Goal: Task Accomplishment & Management: Complete application form

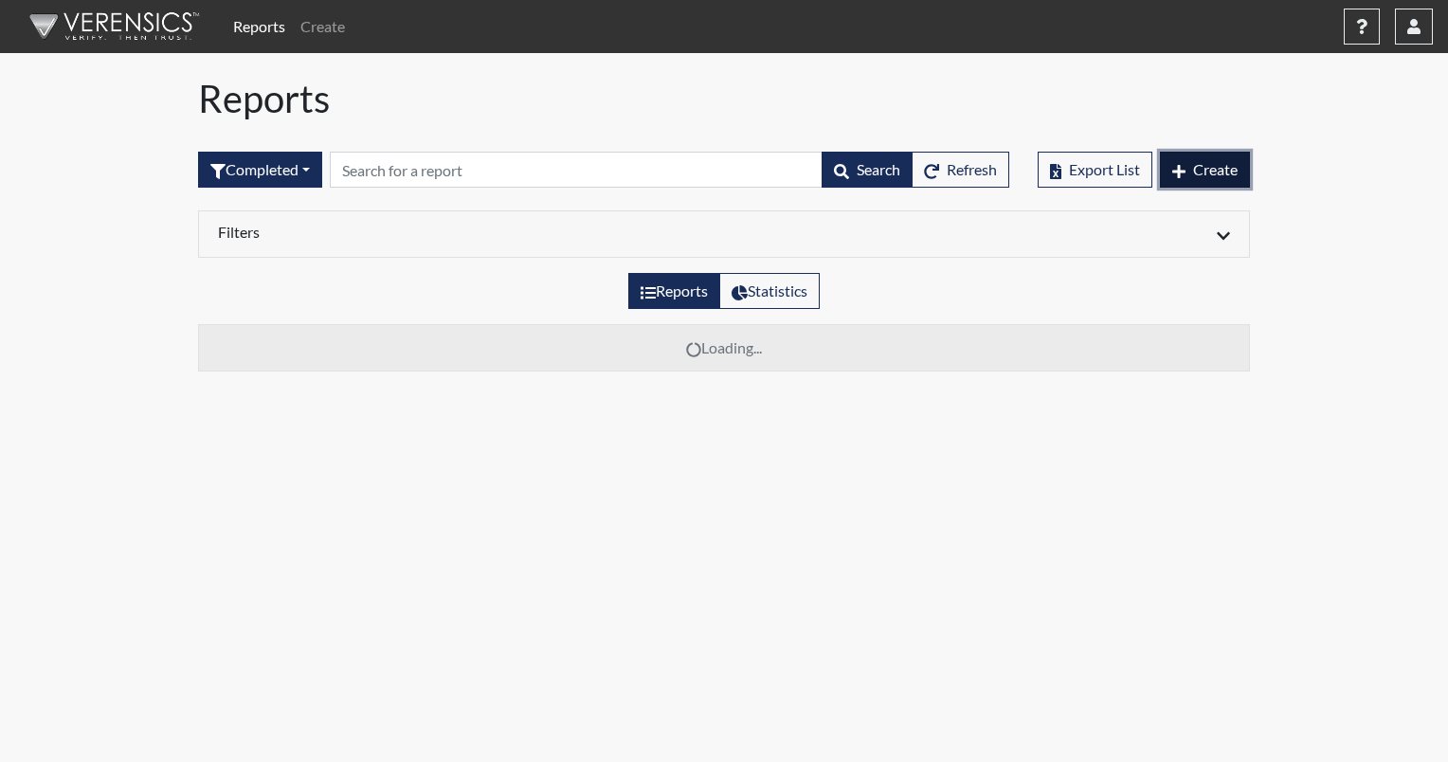
click at [1232, 177] on span "Create" at bounding box center [1215, 169] width 45 height 18
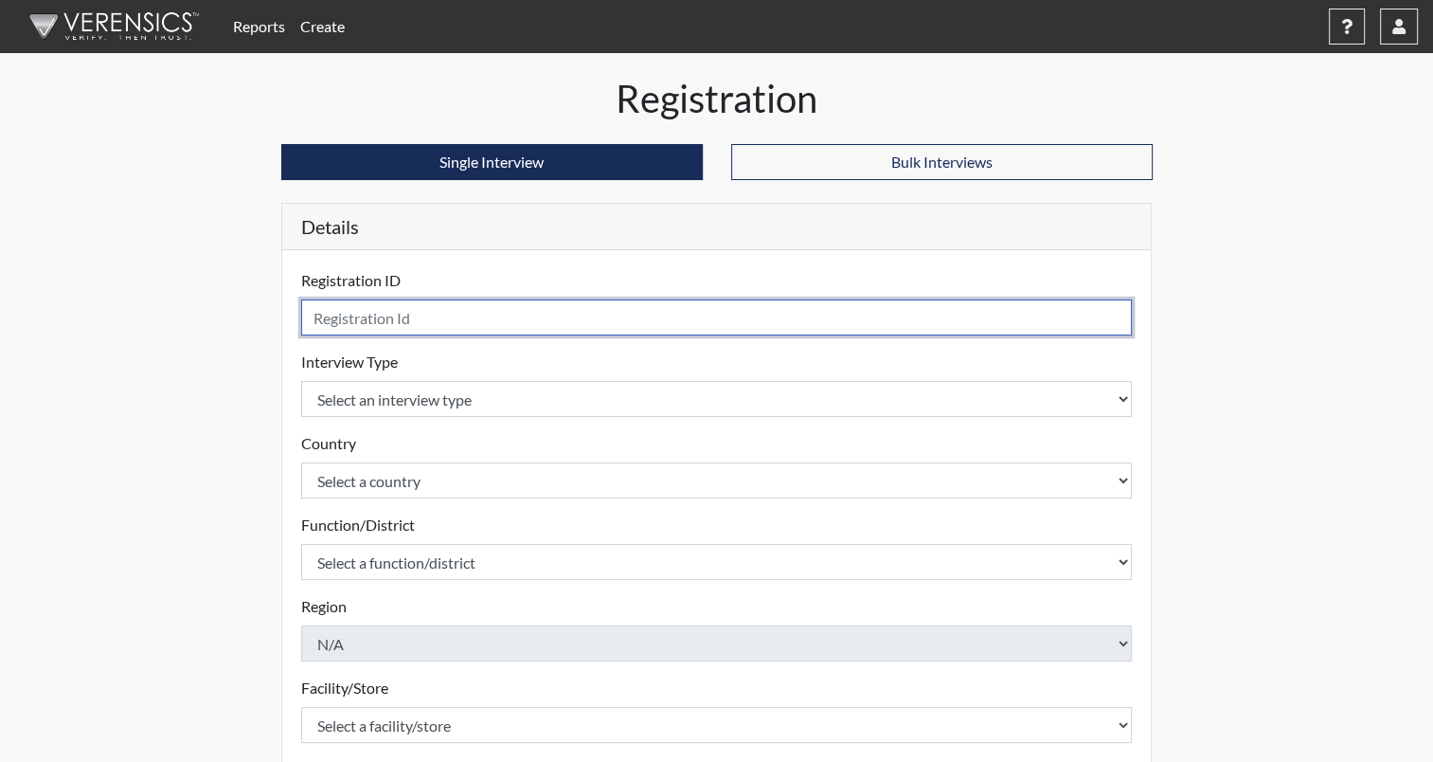
click at [483, 320] on input "text" at bounding box center [717, 317] width 832 height 36
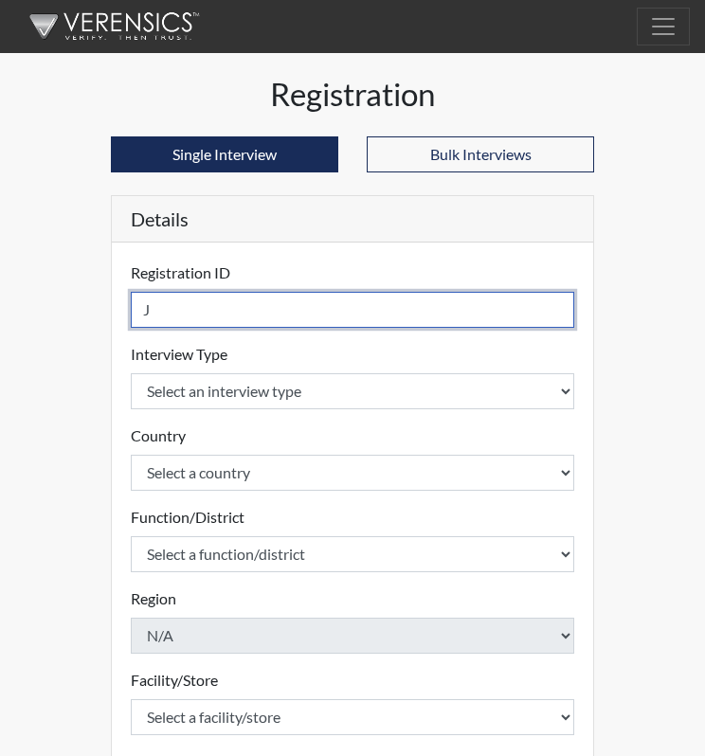
click at [243, 312] on input "J" at bounding box center [352, 310] width 443 height 36
type input "JAbbatoye1455"
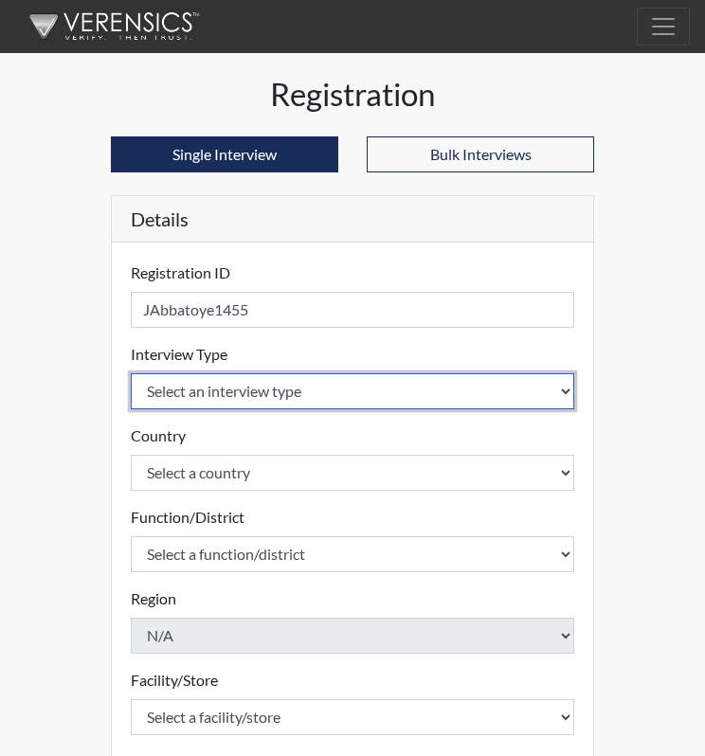
click at [256, 382] on select "Select an interview type Community Supervision Corrections Pre-Employment Pre-E…" at bounding box center [352, 391] width 443 height 36
select select "ff733e93-e1bf-11ea-9c9f-0eff0cf7eb8f"
click at [131, 373] on select "Select an interview type Community Supervision Corrections Pre-Employment Pre-E…" at bounding box center [352, 391] width 443 height 36
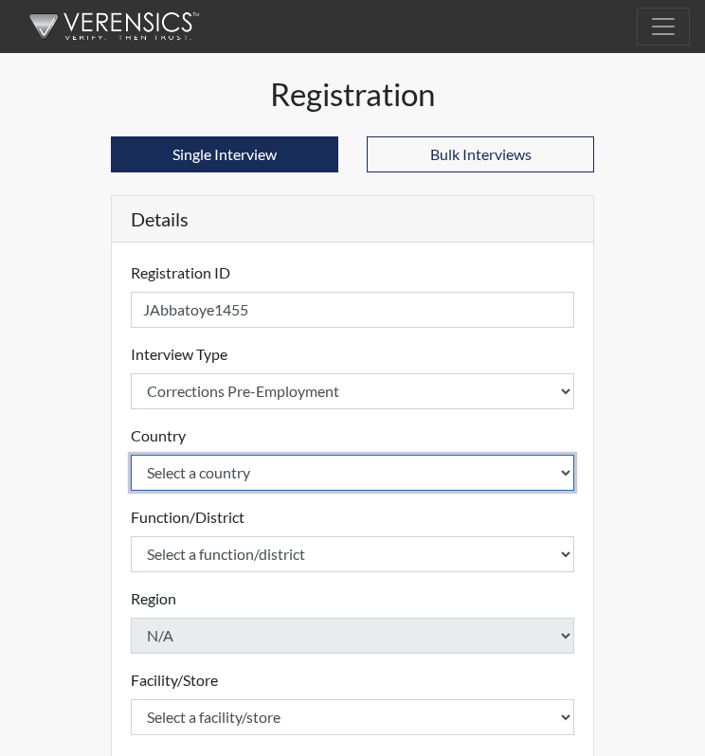
click at [268, 482] on select "Select a country [GEOGRAPHIC_DATA] [GEOGRAPHIC_DATA]" at bounding box center [352, 473] width 443 height 36
select select "united-states-of-[GEOGRAPHIC_DATA]"
click at [131, 455] on select "Select a country [GEOGRAPHIC_DATA] [GEOGRAPHIC_DATA]" at bounding box center [352, 473] width 443 height 36
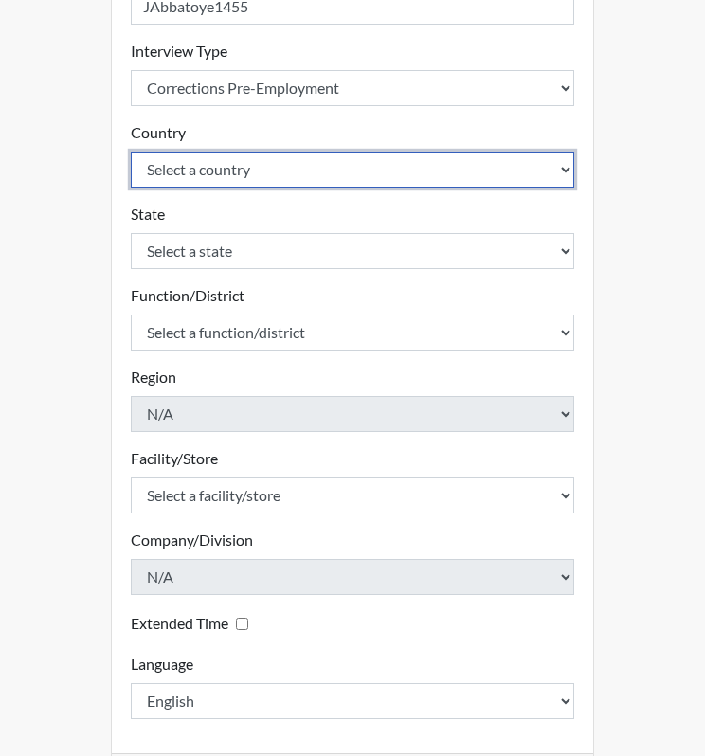
scroll to position [303, 0]
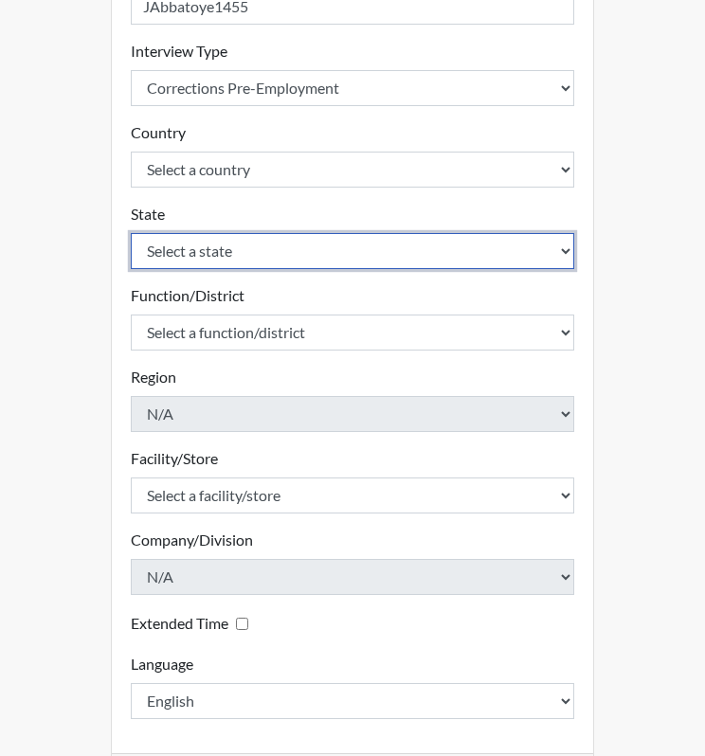
click at [174, 254] on select "Select a state [US_STATE] [US_STATE] [US_STATE] [US_STATE] [US_STATE] [US_STATE…" at bounding box center [352, 251] width 443 height 36
select select "ND"
click at [131, 233] on select "Select a state [US_STATE] [US_STATE] [US_STATE] [US_STATE] [US_STATE] [US_STATE…" at bounding box center [352, 251] width 443 height 36
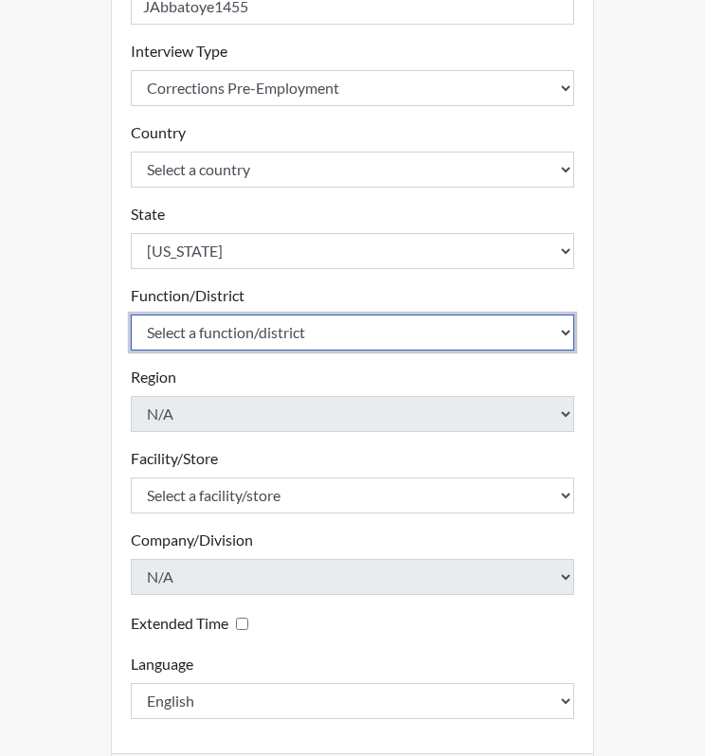
click at [254, 336] on select "Select a function/district Central Office/530 DJS Community/224 HRCC/516 JRCC/5…" at bounding box center [352, 333] width 443 height 36
select select "e2afb5f8-f4eb-4dcf-80a4-ccc1b0dc4df0"
click at [131, 315] on select "Select a function/district Central Office/530 DJS Community/224 HRCC/516 JRCC/5…" at bounding box center [352, 333] width 443 height 36
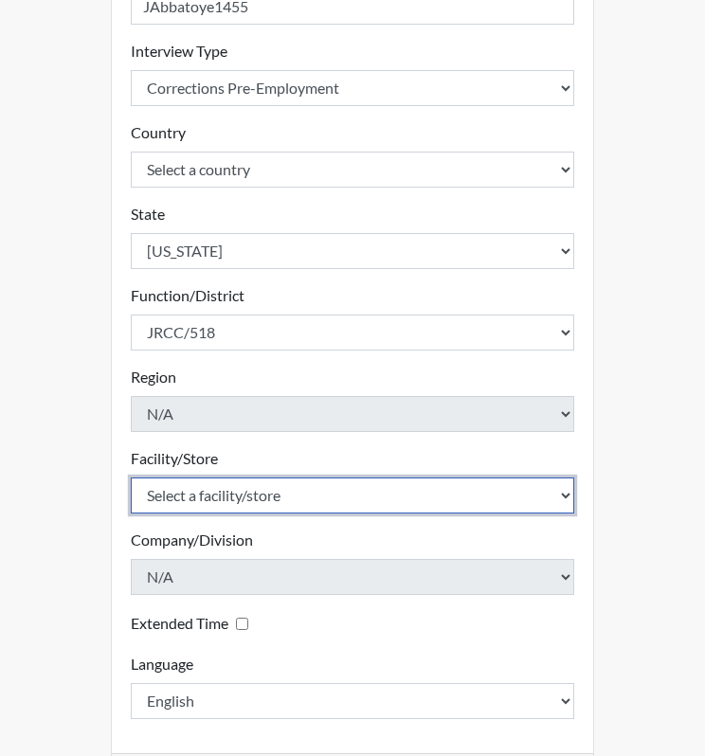
click at [184, 492] on select "Select a facility/store [GEOGRAPHIC_DATA] [PERSON_NAME][GEOGRAPHIC_DATA] [US_ST…" at bounding box center [352, 495] width 443 height 36
select select "98df86d5-ace5-42b8-a35c-ae8b77e46ca8"
click at [131, 477] on select "Select a facility/store [GEOGRAPHIC_DATA] [PERSON_NAME][GEOGRAPHIC_DATA] [US_ST…" at bounding box center [352, 495] width 443 height 36
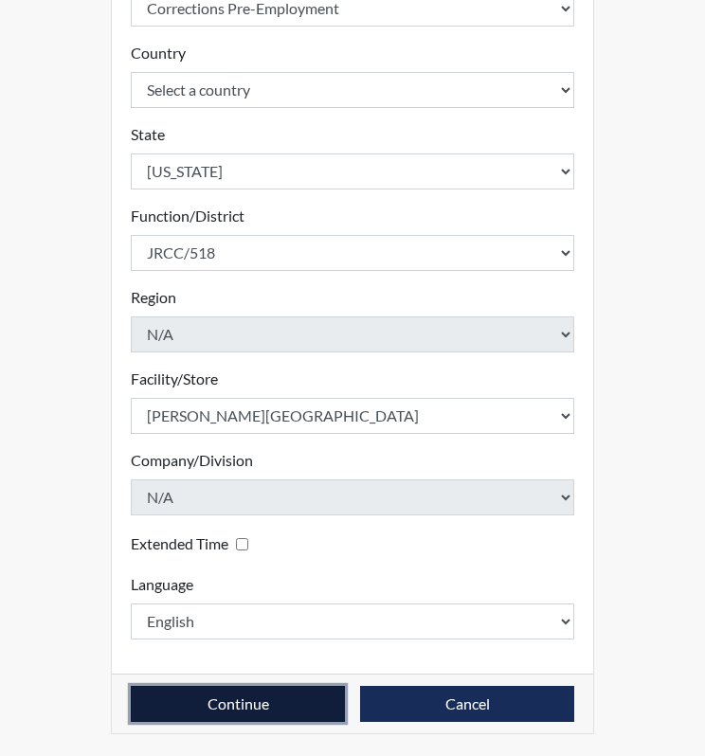
click at [260, 698] on button "Continue" at bounding box center [238, 704] width 214 height 36
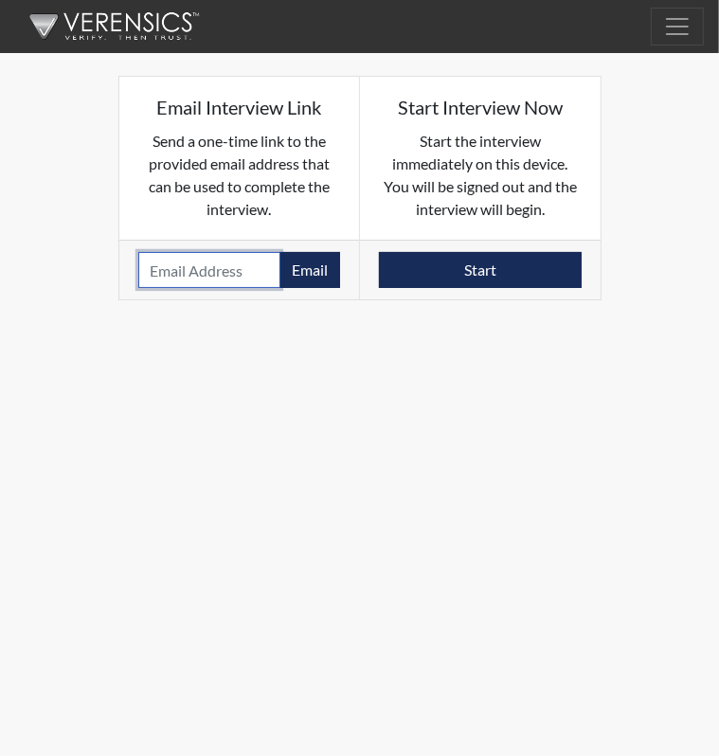
click at [225, 262] on input "email" at bounding box center [209, 270] width 143 height 36
paste input "[EMAIL_ADDRESS][DOMAIN_NAME]"
type input "[EMAIL_ADDRESS][DOMAIN_NAME]"
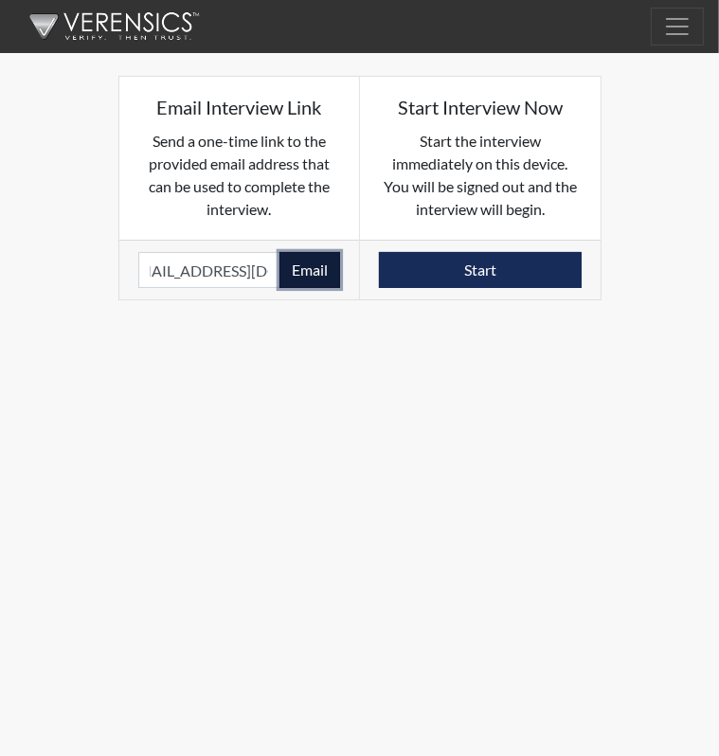
click at [312, 269] on button "Email" at bounding box center [309, 270] width 61 height 36
